Goal: Browse casually

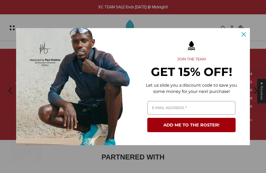
scroll to position [4, 0]
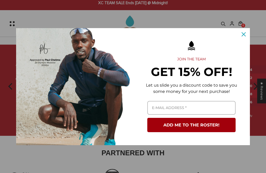
click at [244, 36] on div "Close" at bounding box center [243, 34] width 8 height 8
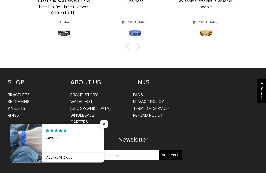
scroll to position [1079, 0]
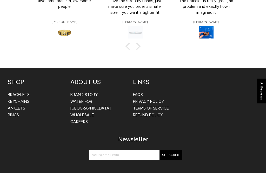
click at [107, 121] on div "SHOP Bracelets Keychains Anklets Rings ABOUT US BRAND STORY WATER FOR KENYA WHO…" at bounding box center [133, 125] width 266 height 114
click at [23, 105] on link "Anklets" at bounding box center [16, 107] width 17 height 5
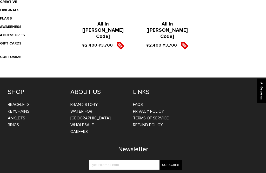
scroll to position [179, 0]
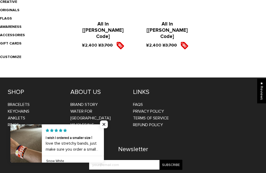
click at [12, 126] on link "Rings" at bounding box center [13, 124] width 11 height 5
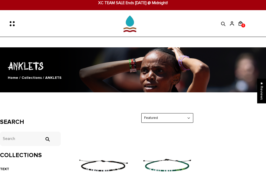
scroll to position [0, 0]
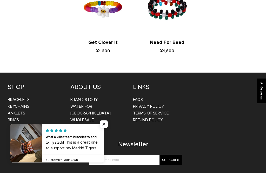
scroll to position [247, 0]
click at [19, 98] on link "Bracelets" at bounding box center [19, 99] width 22 height 5
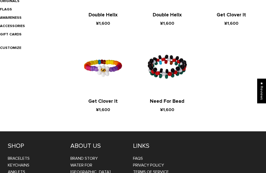
scroll to position [226, 0]
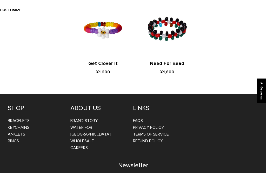
click at [19, 119] on link "Bracelets" at bounding box center [19, 120] width 22 height 5
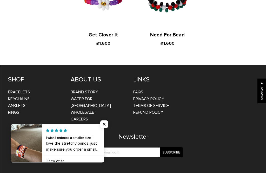
scroll to position [255, 0]
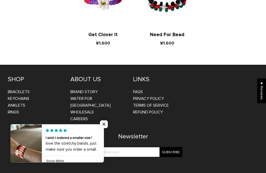
click at [92, 87] on div "ABOUT US BRAND STORY WATER FOR KENYA WHOLESALE CAREERS" at bounding box center [101, 99] width 63 height 47
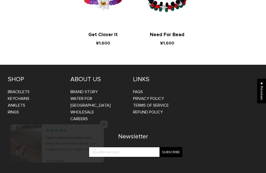
click at [91, 90] on link "BRAND STORY" at bounding box center [83, 91] width 27 height 5
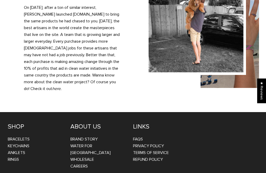
scroll to position [523, 0]
click at [95, 143] on link "WATER FOR [GEOGRAPHIC_DATA]" at bounding box center [90, 149] width 40 height 12
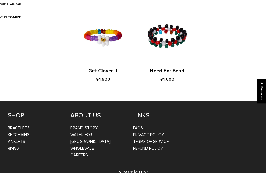
scroll to position [219, 0]
